Goal: Task Accomplishment & Management: Complete application form

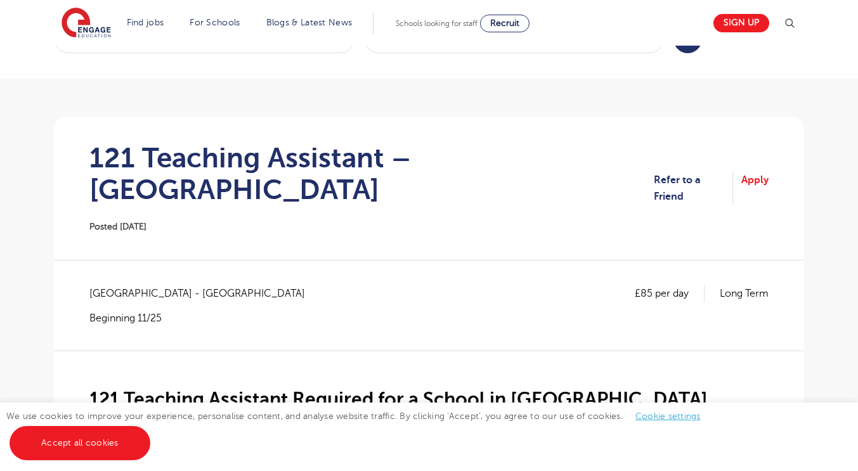
scroll to position [46, 0]
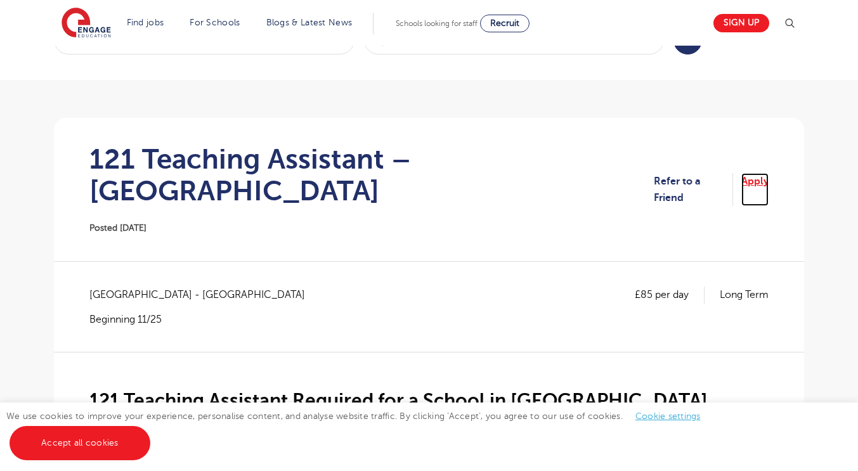
click at [756, 173] on link "Apply" at bounding box center [754, 190] width 27 height 34
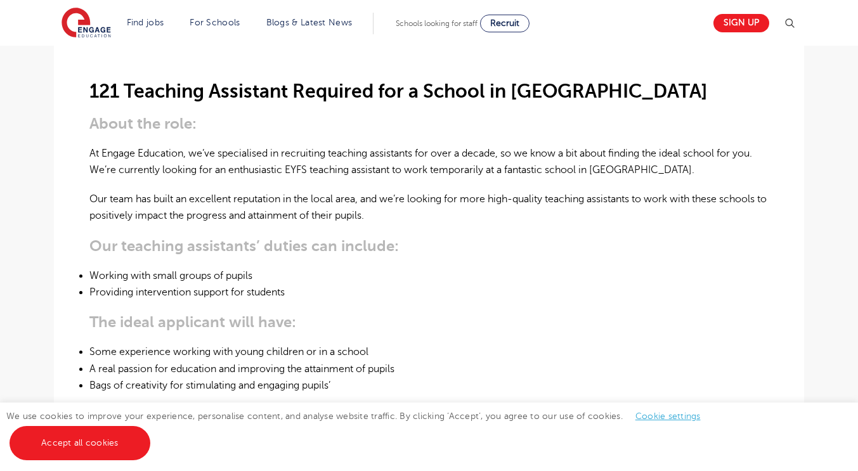
scroll to position [373, 0]
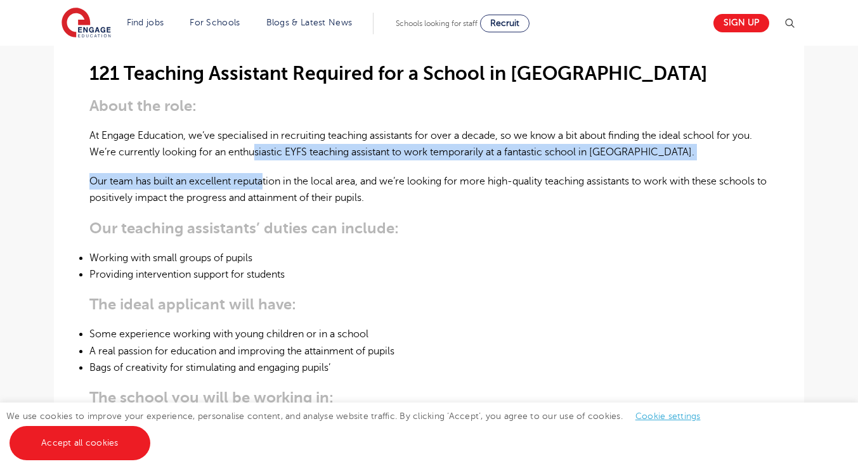
drag, startPoint x: 264, startPoint y: 144, endPoint x: 256, endPoint y: 111, distance: 34.0
click at [256, 111] on div "121 Teaching Assistant Required for a School in Slough About the role: At Engag…" at bounding box center [428, 414] width 679 height 778
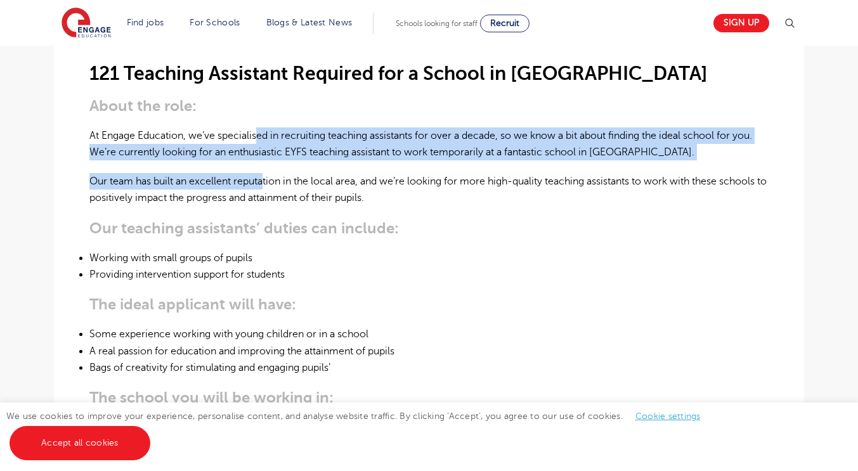
click at [256, 127] on p "At Engage Education, we’ve specialised in recruiting teaching assistants for ov…" at bounding box center [428, 144] width 679 height 34
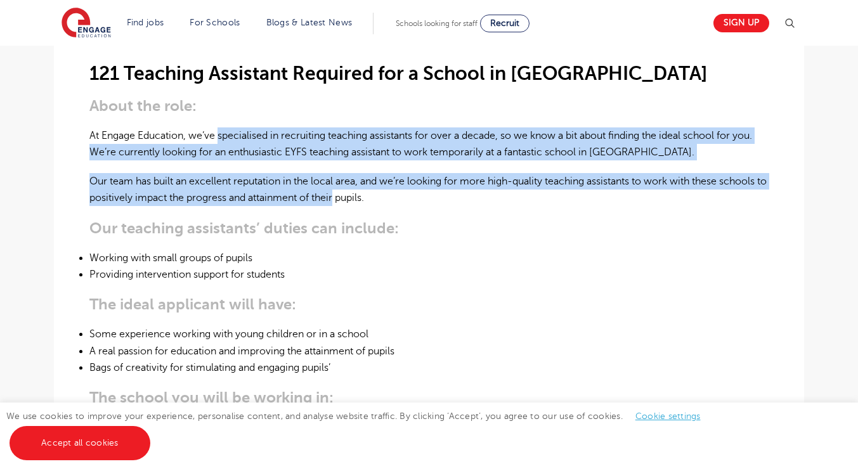
drag, startPoint x: 256, startPoint y: 111, endPoint x: 332, endPoint y: 163, distance: 91.7
click at [332, 163] on div "121 Teaching Assistant Required for a School in Slough About the role: At Engag…" at bounding box center [428, 414] width 679 height 778
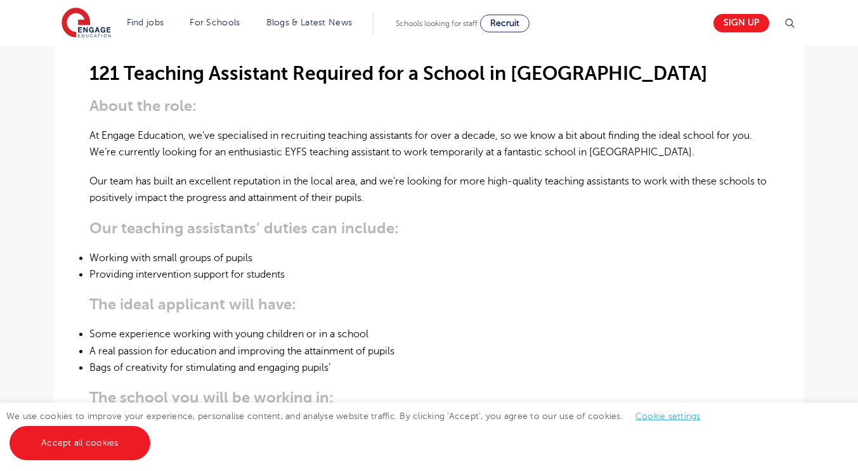
click at [352, 266] on li "Providing intervention support for students" at bounding box center [428, 274] width 679 height 16
click at [349, 266] on li "Providing intervention support for students" at bounding box center [428, 274] width 679 height 16
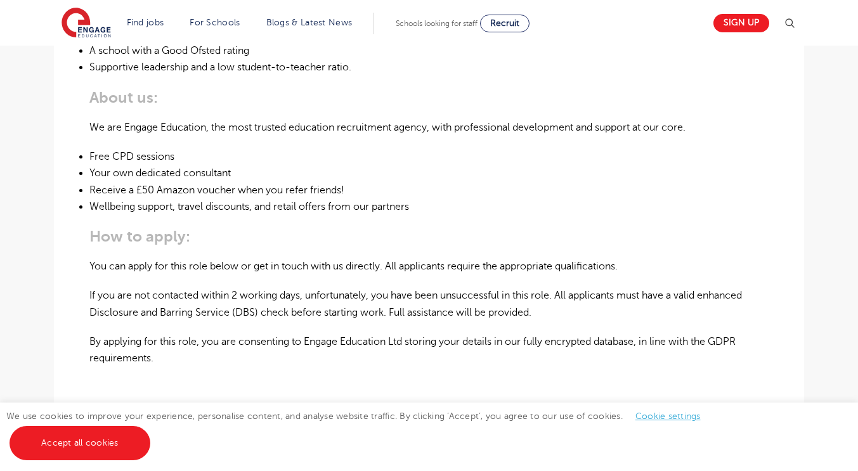
scroll to position [751, 0]
click at [857, 238] on main "Search Browse all Jobs 121 Teaching Assistant – Slough Posted 06/10/25 Refer to…" at bounding box center [429, 16] width 858 height 1535
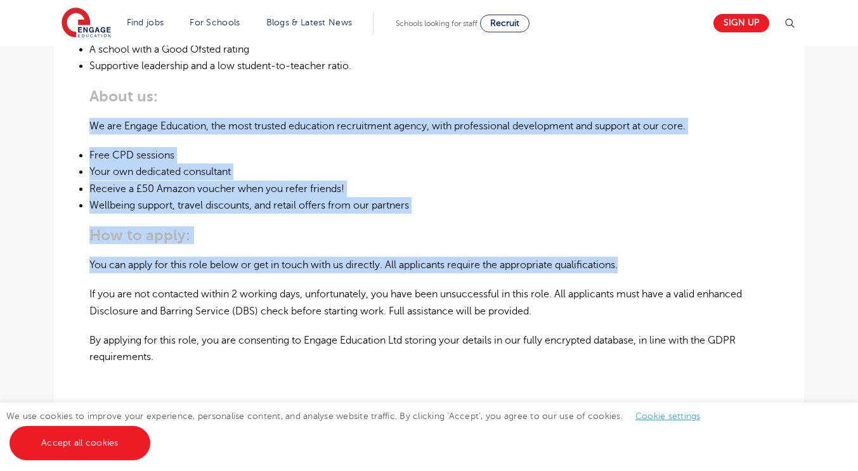
drag, startPoint x: 857, startPoint y: 238, endPoint x: 854, endPoint y: 77, distance: 161.1
click at [854, 77] on main "Search Browse all Jobs 121 Teaching Assistant – Slough Posted 06/10/25 Refer to…" at bounding box center [429, 16] width 858 height 1535
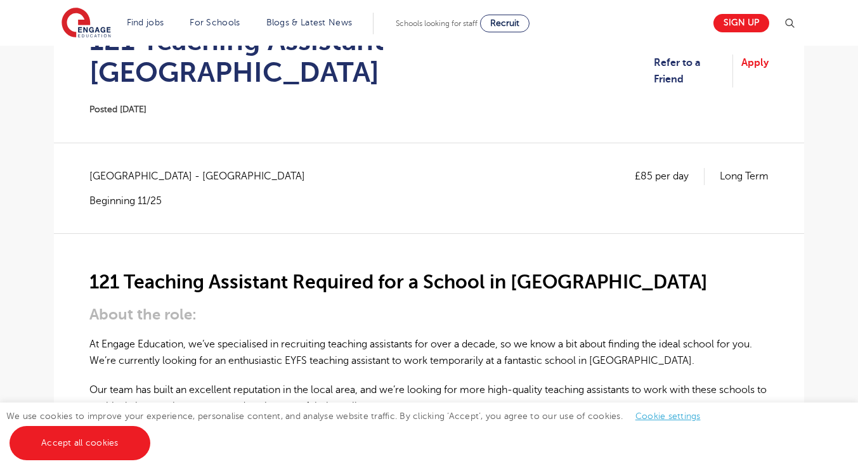
scroll to position [93, 0]
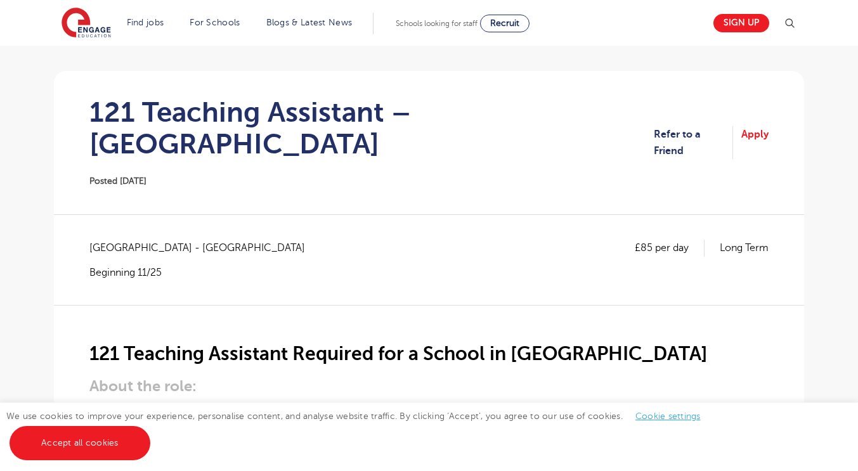
click at [758, 136] on section "121 Teaching Assistant – Slough Posted 06/10/25 Refer to a Friend Apply" at bounding box center [429, 142] width 730 height 143
click at [749, 126] on link "Apply" at bounding box center [754, 143] width 27 height 34
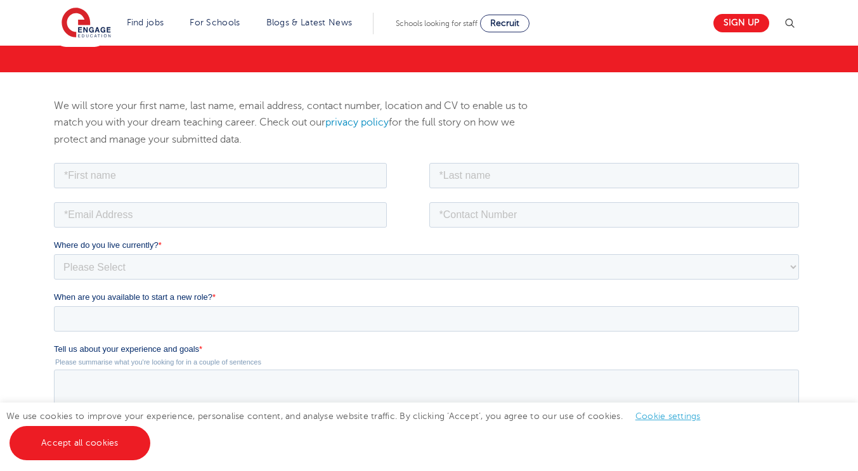
scroll to position [143, 0]
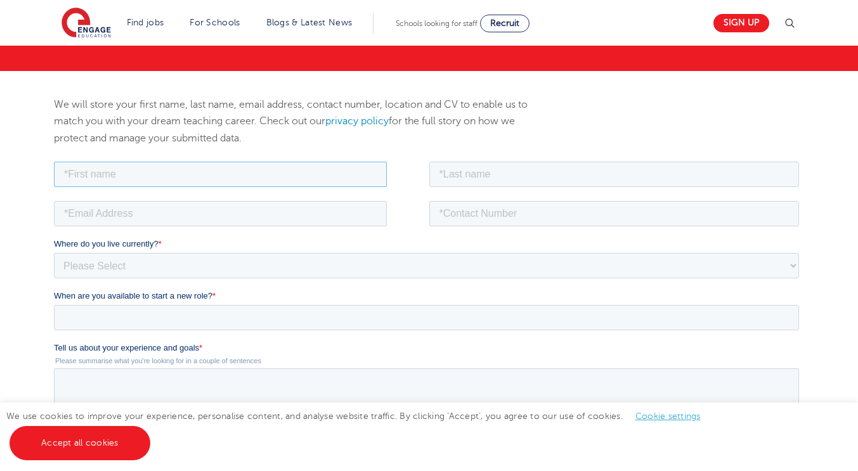
click at [156, 181] on input "text" at bounding box center [220, 173] width 333 height 25
type input "Heela"
click at [460, 176] on input "text" at bounding box center [614, 173] width 370 height 25
type input "Faiq"
click at [462, 211] on input "tel" at bounding box center [614, 212] width 370 height 25
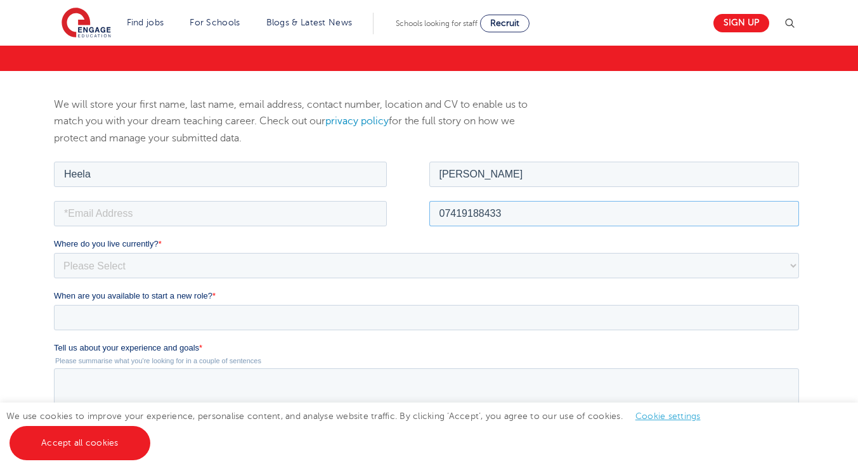
type input "07419188433"
click at [342, 216] on input "email" at bounding box center [220, 212] width 333 height 25
type input "heelafa@gmail.com"
click at [304, 266] on select "Please Select UK Canada Ireland Australia New Zealand Europe USA South Africa J…" at bounding box center [426, 264] width 745 height 25
select select "UK"
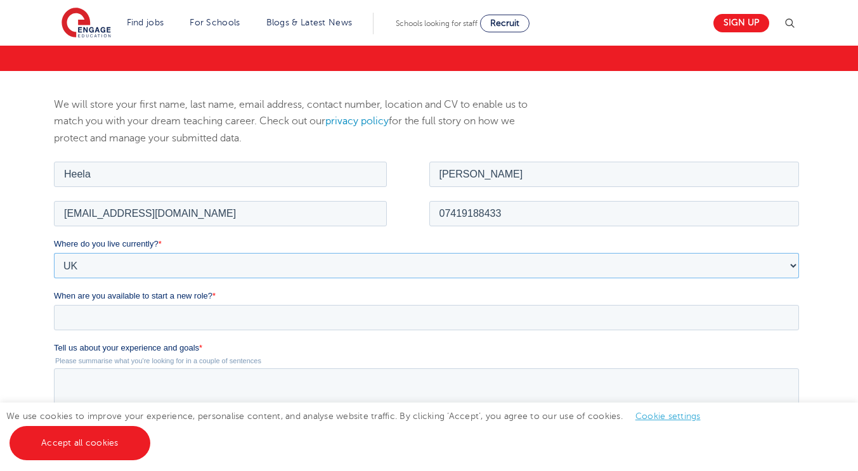
click at [54, 252] on select "Please Select UK Canada Ireland Australia New Zealand Europe USA South Africa J…" at bounding box center [426, 264] width 745 height 25
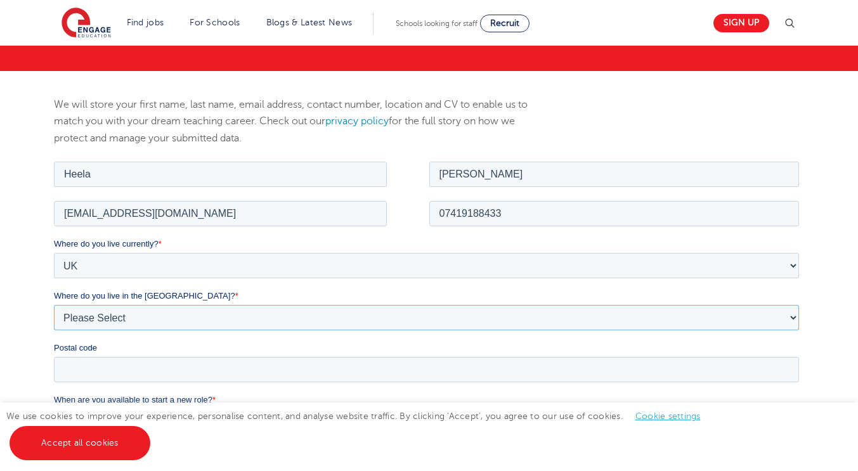
click at [117, 315] on select "Please Select Overseas Barnsley Bedfordshire Berkshire Bournemouth Bracknell Fo…" at bounding box center [426, 316] width 745 height 25
select select "Berkshire"
click at [54, 304] on select "Please Select Overseas Barnsley Bedfordshire Berkshire Bournemouth Bracknell Fo…" at bounding box center [426, 316] width 745 height 25
click at [124, 370] on input "Postal code" at bounding box center [426, 368] width 745 height 25
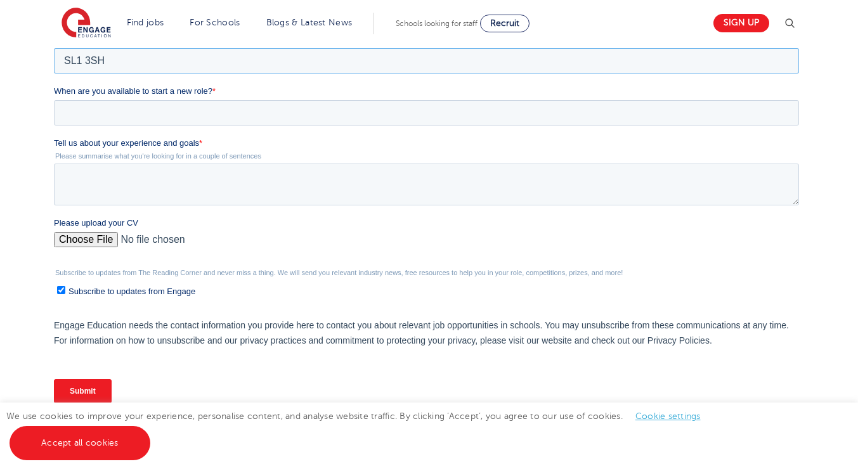
scroll to position [394, 0]
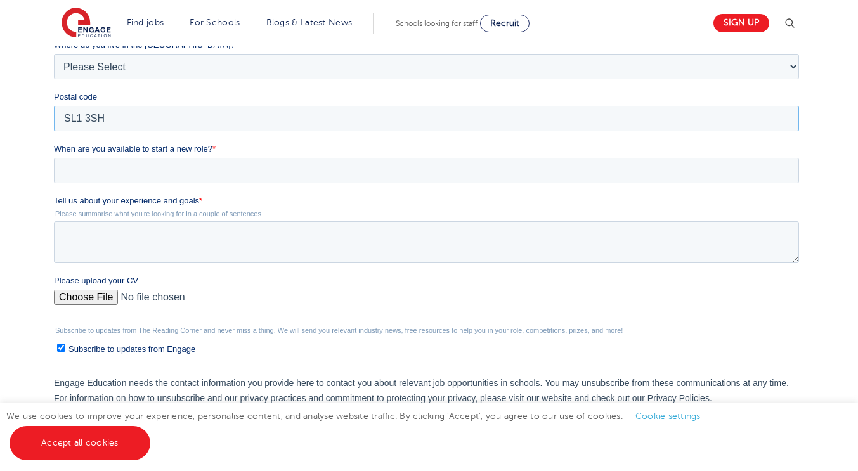
type input "SL1 3SH"
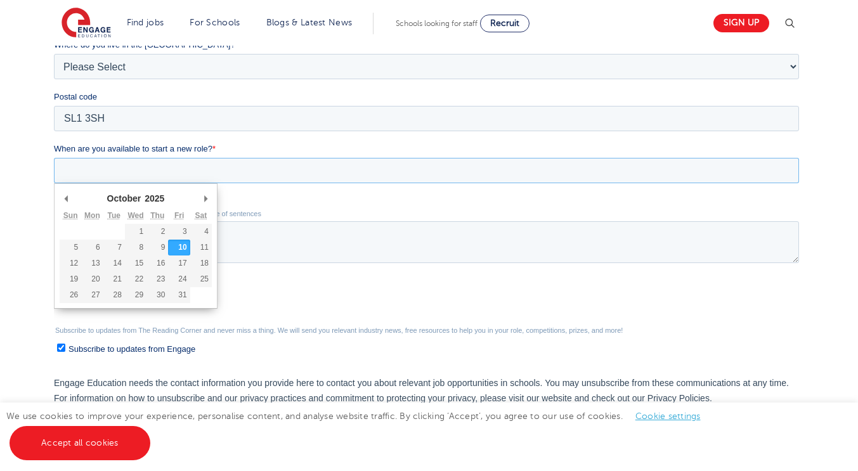
click at [308, 159] on input "When are you available to start a new role? *" at bounding box center [426, 170] width 745 height 25
type div "2025-10-19"
type input "2025/10/19"
click at [140, 166] on input "2025/10/19" at bounding box center [426, 170] width 745 height 25
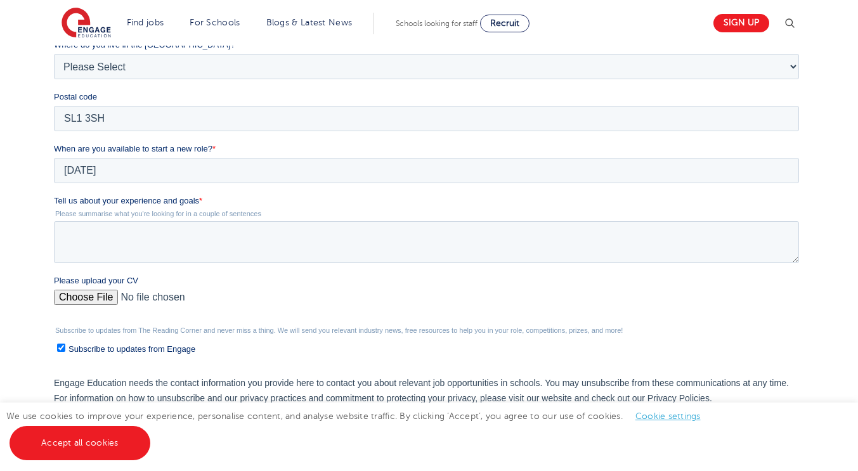
click at [291, 289] on div "Please upload your CV" at bounding box center [429, 295] width 750 height 41
click at [186, 249] on textarea "Tell us about your experience and goals *" at bounding box center [426, 242] width 745 height 42
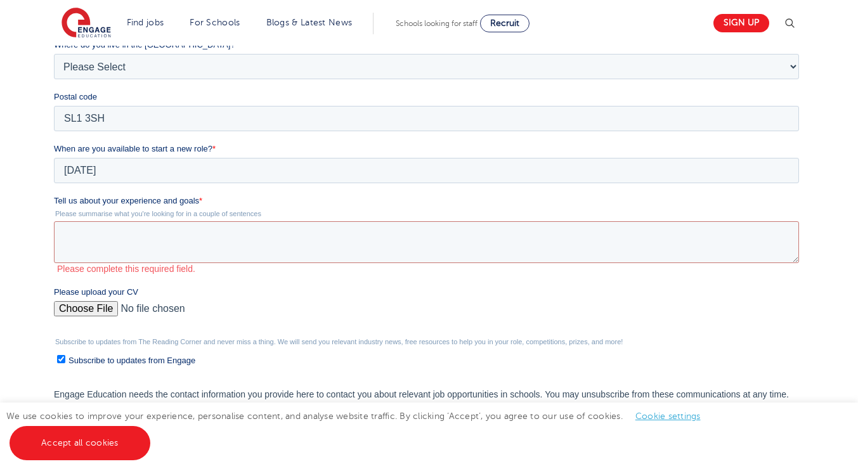
click at [94, 300] on div "Please upload your CV" at bounding box center [429, 306] width 750 height 41
click at [77, 321] on input "Please upload your CV" at bounding box center [426, 313] width 745 height 25
type input "C:\fakepath\HeelaFaiqCVT.pdf"
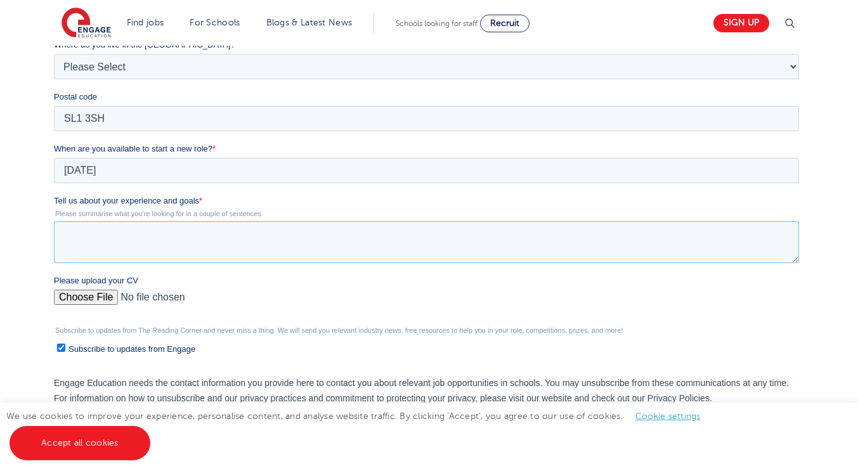
click at [164, 256] on textarea "Tell us about your experience and goals *" at bounding box center [426, 242] width 745 height 42
click at [606, 231] on textarea "I have recently graduated with a bachelors in law and am interested in working …" at bounding box center [426, 242] width 745 height 42
click at [682, 240] on textarea "I have recently graduated with a bachelors in law and am interested in working …" at bounding box center [426, 242] width 745 height 42
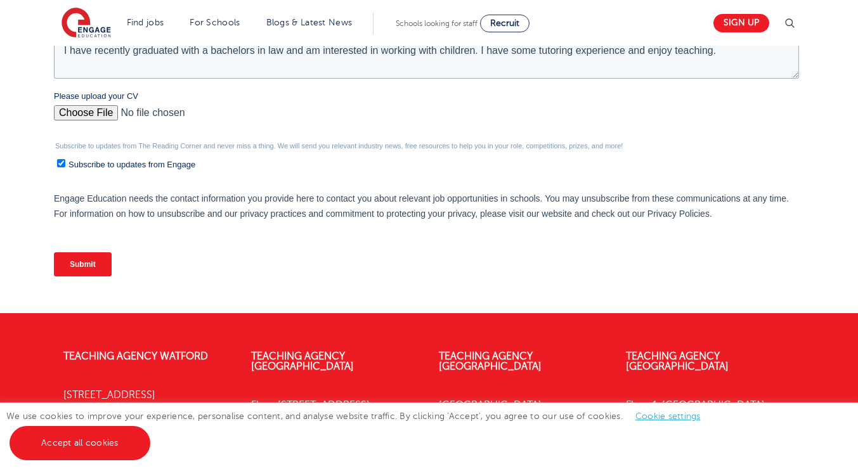
scroll to position [589, 0]
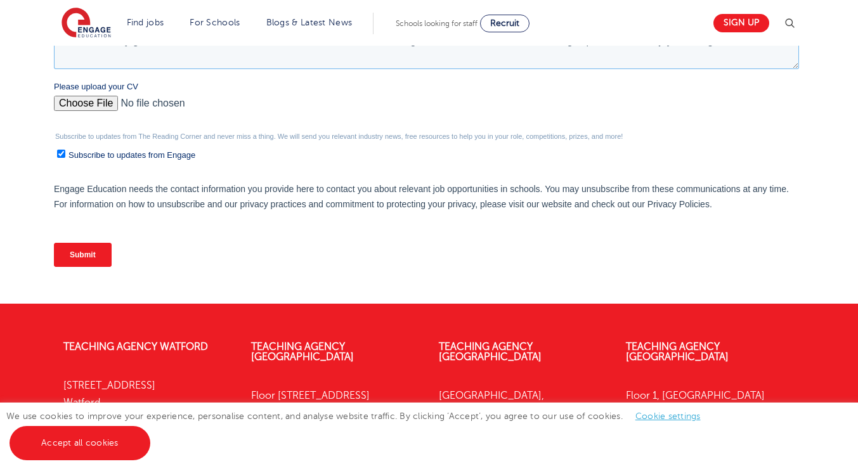
type textarea "I have recently graduated with a bachelors in law and am interested in working …"
click at [65, 159] on label "Subscribe to updates from Engage" at bounding box center [428, 154] width 742 height 13
click at [65, 158] on input "Subscribe to updates from Engage" at bounding box center [61, 154] width 8 height 8
checkbox input "false"
click at [77, 257] on input "Submit" at bounding box center [83, 255] width 58 height 24
